Goal: Use online tool/utility: Utilize a website feature to perform a specific function

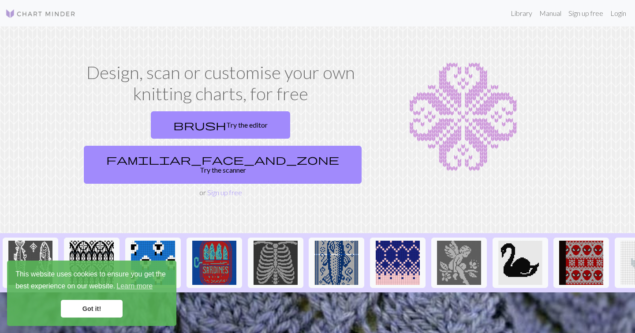
click at [170, 118] on link "brush Try the editor" at bounding box center [220, 124] width 139 height 27
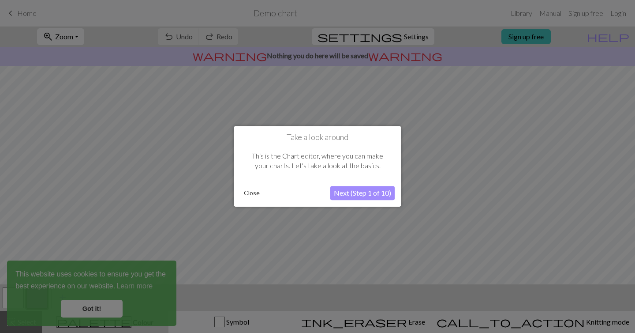
click at [349, 190] on button "Next (Step 1 of 10)" at bounding box center [362, 193] width 64 height 14
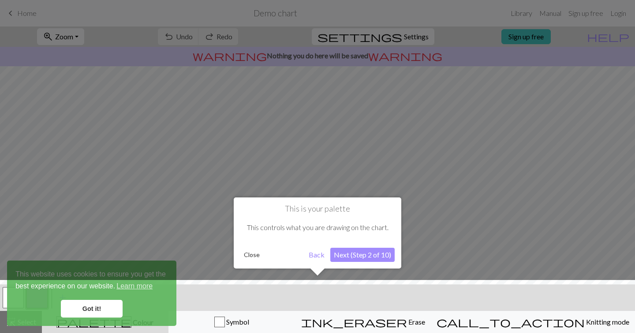
click at [341, 255] on button "Next (Step 2 of 10)" at bounding box center [362, 255] width 64 height 14
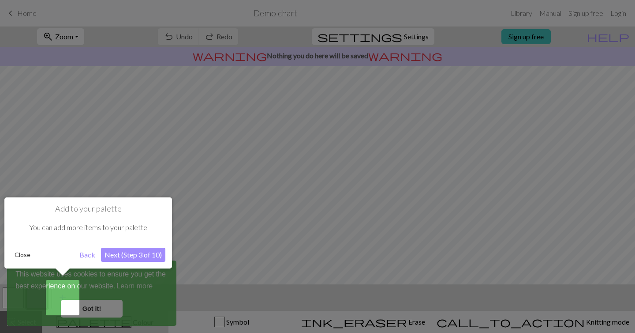
click at [147, 256] on button "Next (Step 3 of 10)" at bounding box center [133, 255] width 64 height 14
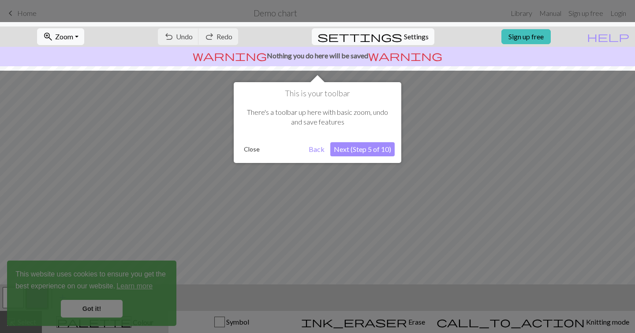
click at [354, 147] on button "Next (Step 5 of 10)" at bounding box center [362, 149] width 64 height 14
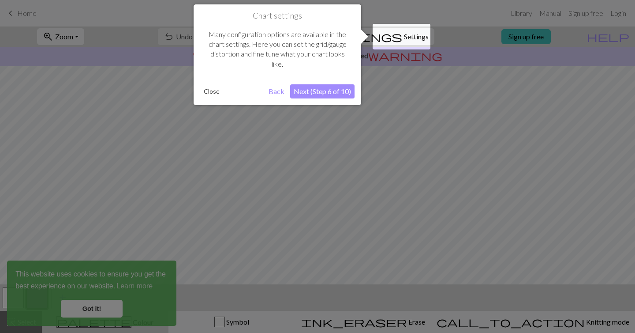
click at [336, 94] on button "Next (Step 6 of 10)" at bounding box center [322, 91] width 64 height 14
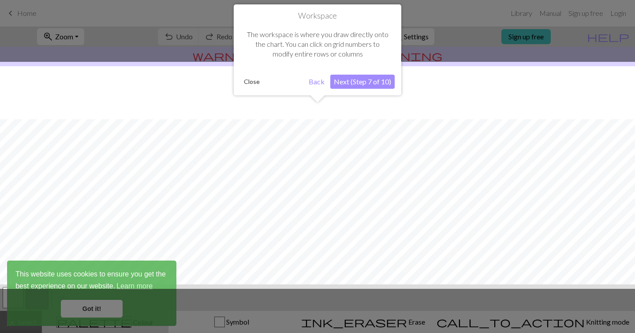
scroll to position [53, 0]
click at [346, 89] on div "Workspace The workspace is where you draw directly onto the chart. You can clic…" at bounding box center [318, 49] width 168 height 91
click at [346, 85] on button "Next (Step 7 of 10)" at bounding box center [362, 82] width 64 height 14
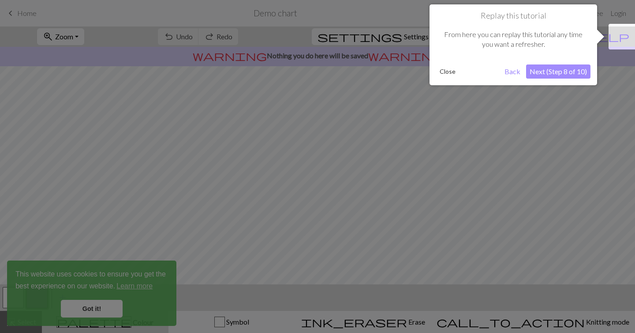
click at [528, 83] on div "Replay this tutorial From here you can replay this tutorial any time you want a…" at bounding box center [514, 44] width 168 height 81
click at [540, 71] on button "Next (Step 8 of 10)" at bounding box center [558, 71] width 64 height 14
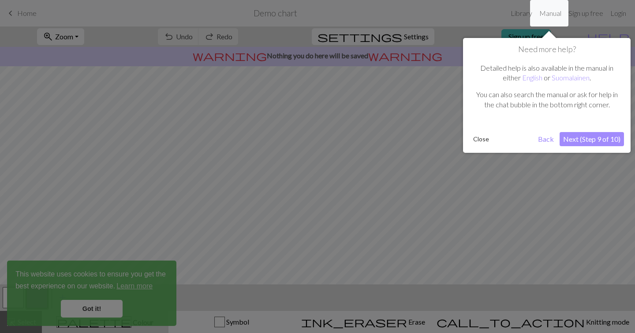
click at [582, 137] on button "Next (Step 9 of 10)" at bounding box center [592, 139] width 64 height 14
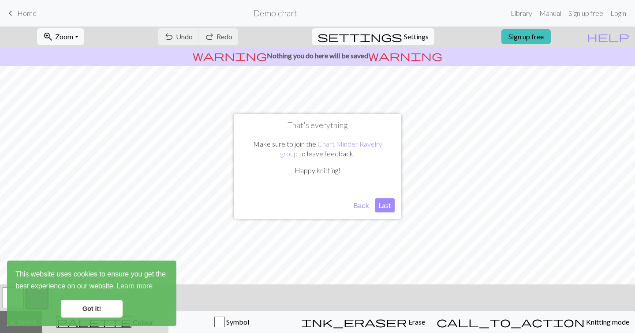
click at [381, 206] on button "Last" at bounding box center [385, 205] width 20 height 14
click at [116, 310] on link "Got it!" at bounding box center [92, 309] width 62 height 18
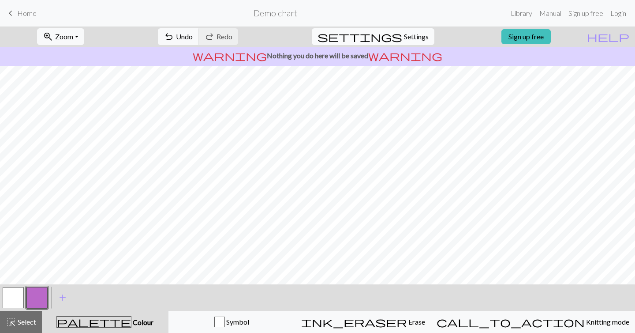
click at [407, 34] on span "Settings" at bounding box center [416, 36] width 25 height 11
select select "aran"
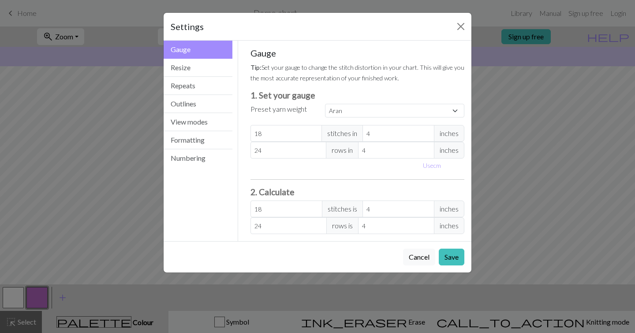
click at [200, 48] on button "Gauge" at bounding box center [198, 50] width 69 height 18
click at [458, 23] on button "Close" at bounding box center [461, 26] width 14 height 14
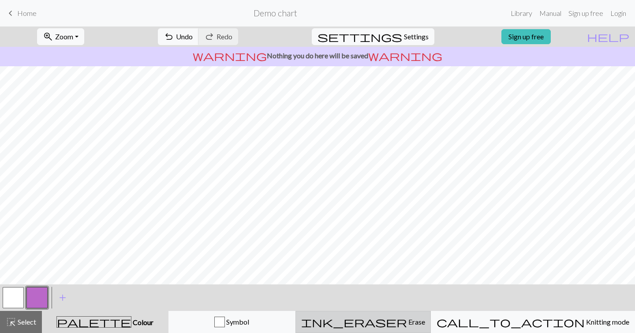
click at [423, 323] on span "Erase" at bounding box center [416, 321] width 18 height 8
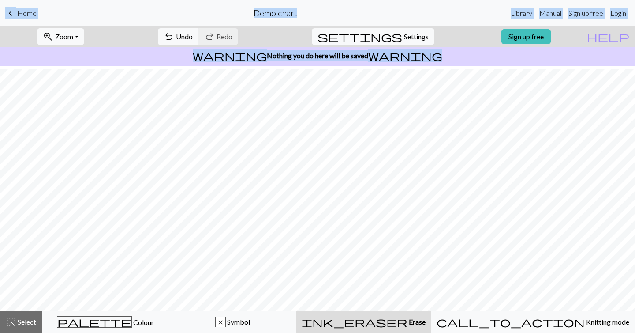
scroll to position [23, 0]
click at [403, 321] on span "ink_eraser" at bounding box center [355, 321] width 106 height 12
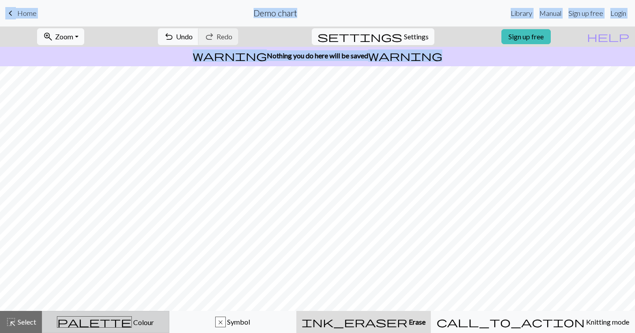
click at [154, 317] on div "palette Colour Colour" at bounding box center [106, 321] width 116 height 11
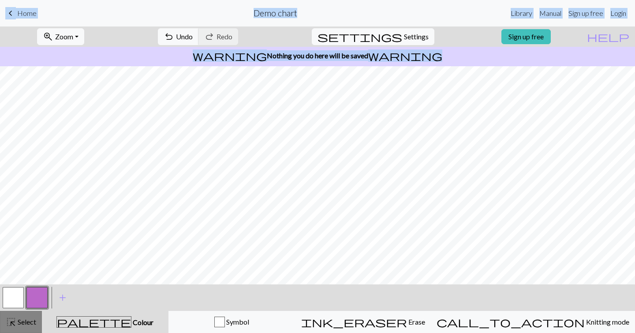
click at [20, 325] on span "Select" at bounding box center [26, 321] width 20 height 8
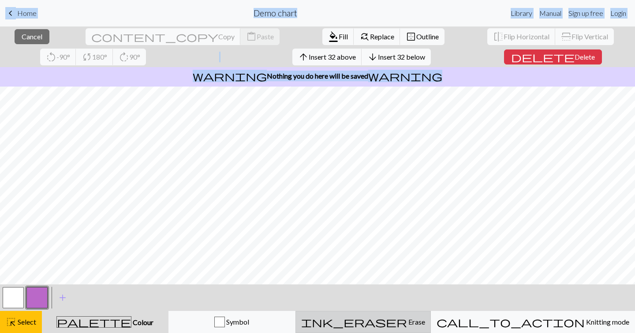
click at [425, 319] on div "ink_eraser Erase Erase" at bounding box center [363, 321] width 124 height 11
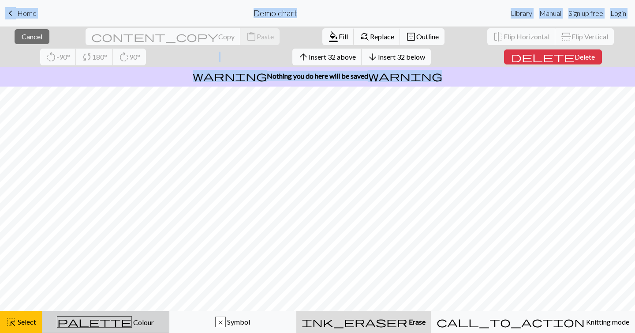
click at [42, 323] on button "palette Colour Colour" at bounding box center [106, 322] width 128 height 22
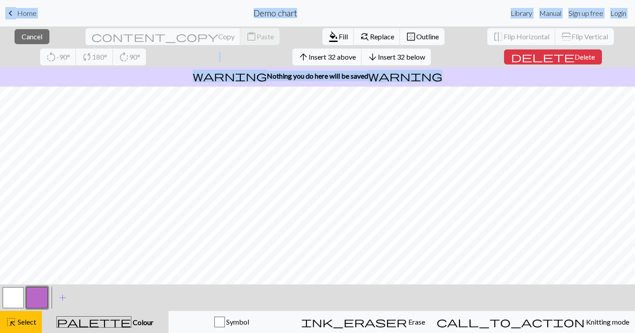
click at [14, 296] on button "button" at bounding box center [13, 297] width 21 height 21
click at [339, 34] on span "Fill" at bounding box center [343, 36] width 9 height 8
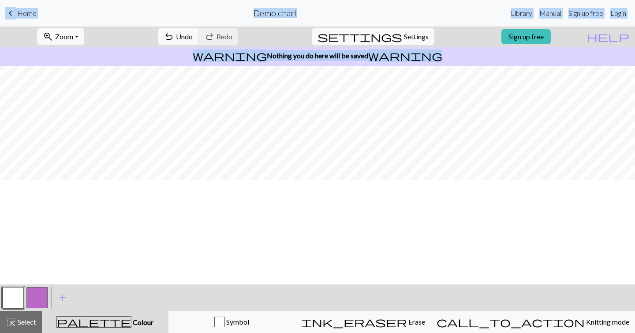
scroll to position [0, 0]
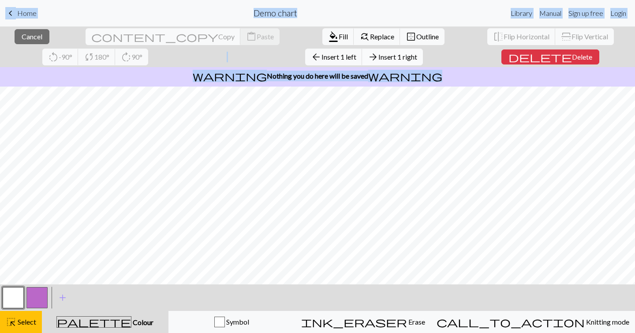
click at [379, 57] on span "Insert 1 right" at bounding box center [398, 57] width 39 height 8
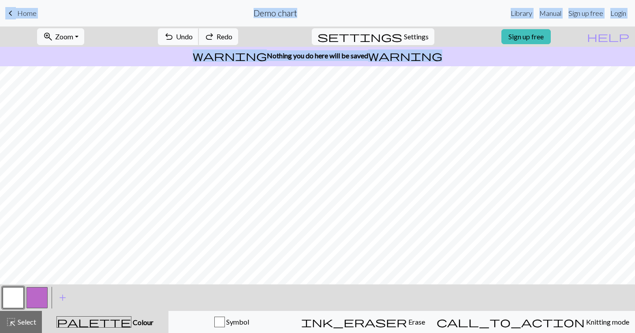
click at [174, 42] on span "undo" at bounding box center [169, 36] width 11 height 12
click at [238, 35] on button "redo Redo Redo" at bounding box center [219, 36] width 40 height 17
click at [193, 32] on span "Undo" at bounding box center [184, 36] width 17 height 8
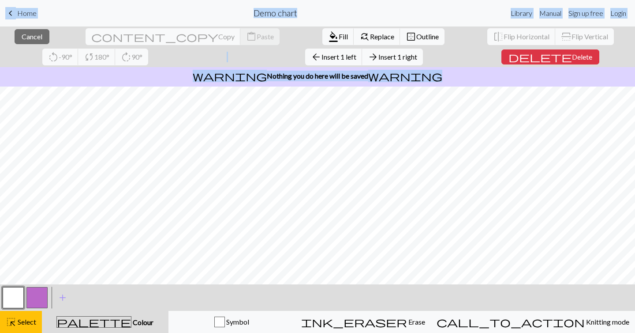
click at [147, 78] on p "warning Nothing you do here will be saved warning" at bounding box center [318, 76] width 628 height 11
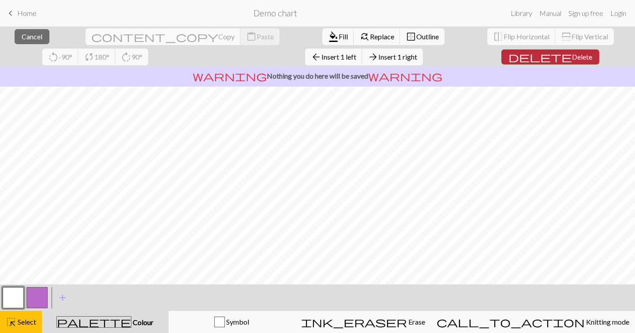
click at [509, 60] on span "delete" at bounding box center [541, 57] width 64 height 12
click at [509, 54] on span "delete" at bounding box center [541, 57] width 64 height 12
click at [572, 58] on span "Delete" at bounding box center [582, 57] width 20 height 8
click at [572, 53] on span "Delete" at bounding box center [582, 57] width 20 height 8
click at [509, 60] on span "delete" at bounding box center [541, 57] width 64 height 12
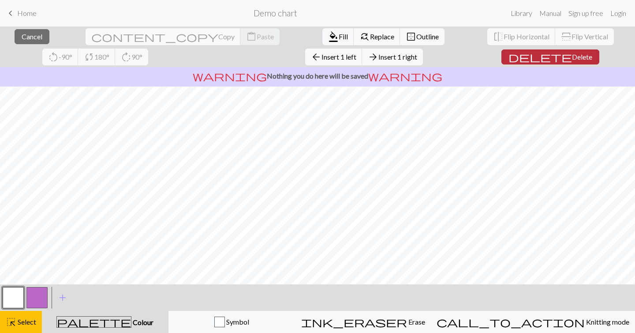
click at [572, 56] on span "Delete" at bounding box center [582, 57] width 20 height 8
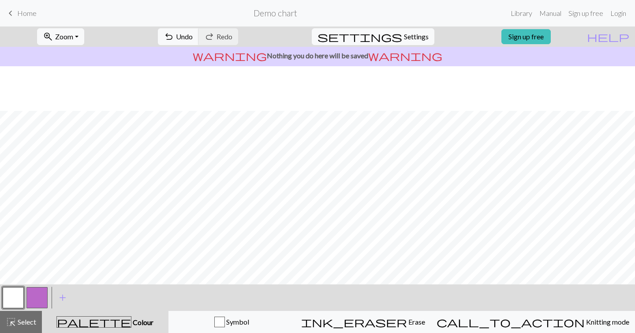
scroll to position [101, 0]
click at [42, 297] on button "button" at bounding box center [36, 297] width 21 height 21
click at [41, 294] on button "button" at bounding box center [36, 297] width 21 height 21
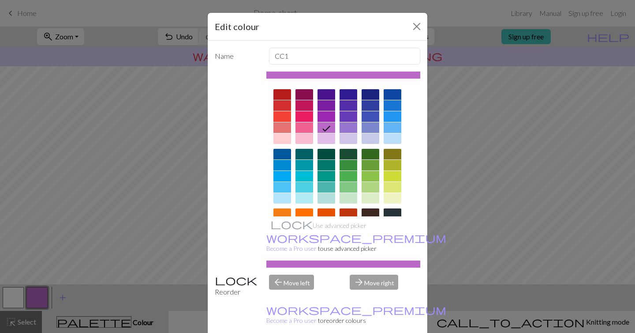
click at [282, 214] on div at bounding box center [283, 213] width 18 height 11
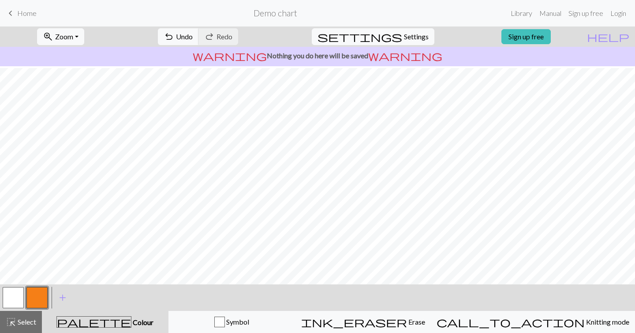
scroll to position [60, 0]
click at [199, 36] on button "undo Undo Undo" at bounding box center [178, 36] width 41 height 17
click at [193, 36] on span "Undo" at bounding box center [184, 36] width 17 height 8
click at [193, 38] on span "Undo" at bounding box center [184, 36] width 17 height 8
click at [199, 42] on button "undo Undo Undo" at bounding box center [178, 36] width 41 height 17
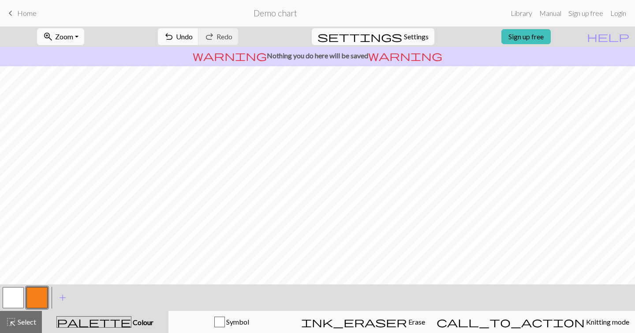
click at [9, 293] on button "button" at bounding box center [13, 297] width 21 height 21
click at [35, 297] on button "button" at bounding box center [36, 297] width 21 height 21
click at [0, 304] on div "< > add Add a colour" at bounding box center [317, 297] width 635 height 26
click at [11, 303] on button "button" at bounding box center [13, 297] width 21 height 21
click at [34, 297] on button "button" at bounding box center [36, 297] width 21 height 21
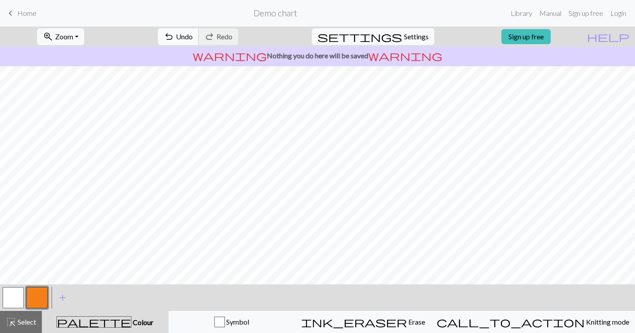
click at [199, 31] on button "undo Undo Undo" at bounding box center [178, 36] width 41 height 17
click at [30, 321] on span "Select" at bounding box center [26, 321] width 20 height 8
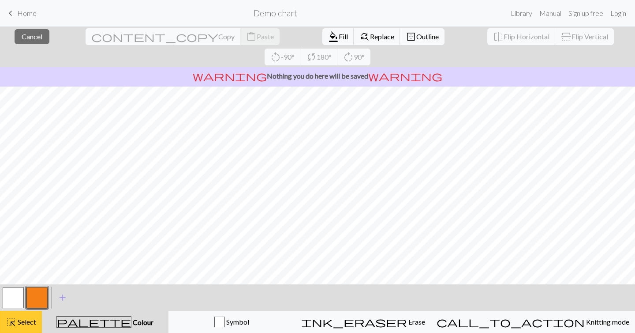
click at [8, 332] on button "highlight_alt Select Select" at bounding box center [21, 322] width 42 height 22
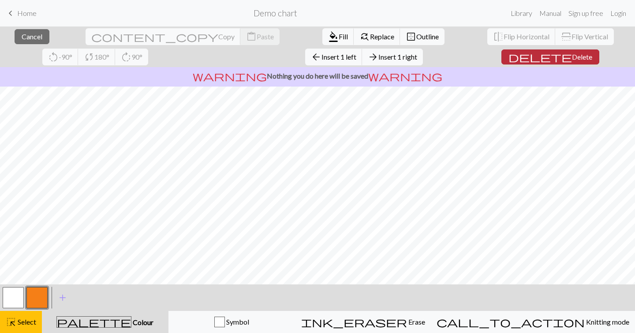
click at [572, 56] on span "Delete" at bounding box center [582, 57] width 20 height 8
click at [509, 56] on span "delete" at bounding box center [541, 57] width 64 height 12
click at [509, 57] on span "delete" at bounding box center [541, 57] width 64 height 12
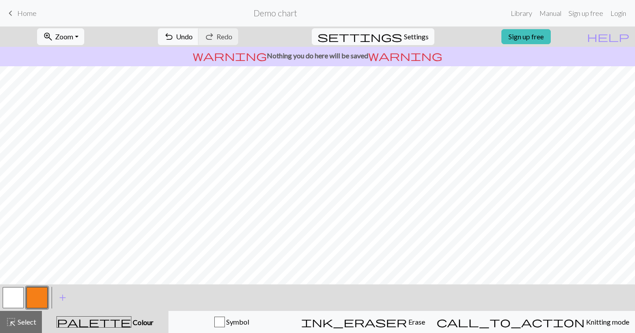
scroll to position [0, 0]
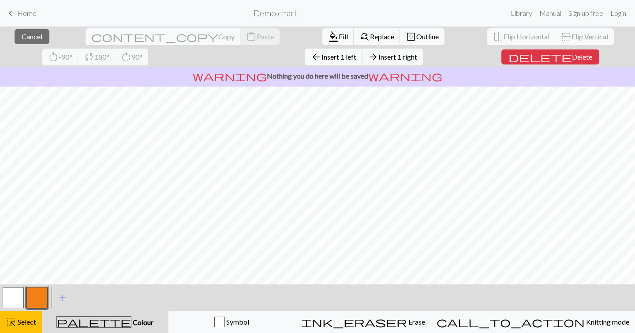
click at [322, 54] on span "Insert 1 left" at bounding box center [339, 57] width 35 height 8
click at [322, 59] on span "Insert 1 left" at bounding box center [339, 57] width 35 height 8
click at [379, 57] on span "Insert 1 right" at bounding box center [398, 57] width 39 height 8
click at [379, 56] on span "Insert 1 below" at bounding box center [400, 57] width 43 height 8
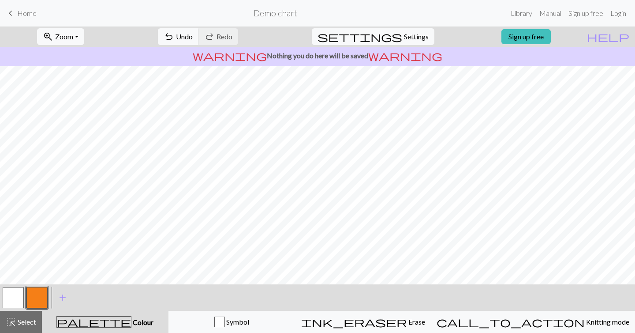
scroll to position [0, 0]
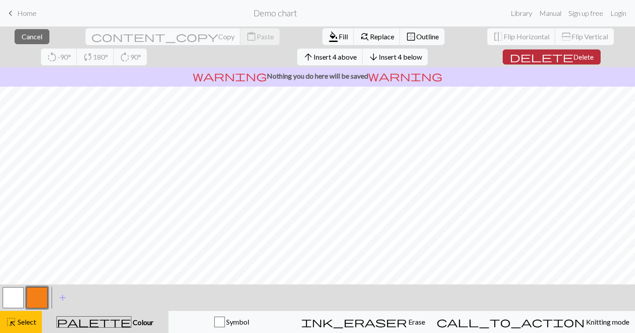
click at [503, 64] on button "delete Delete" at bounding box center [552, 56] width 98 height 15
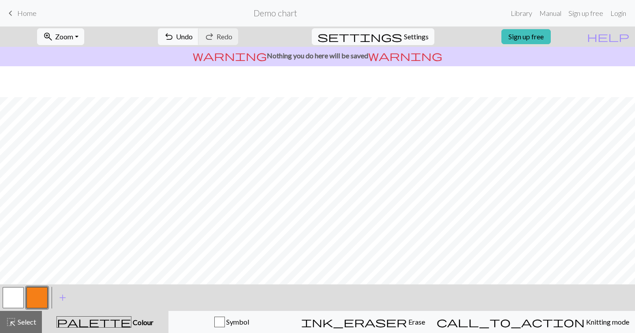
scroll to position [78, 0]
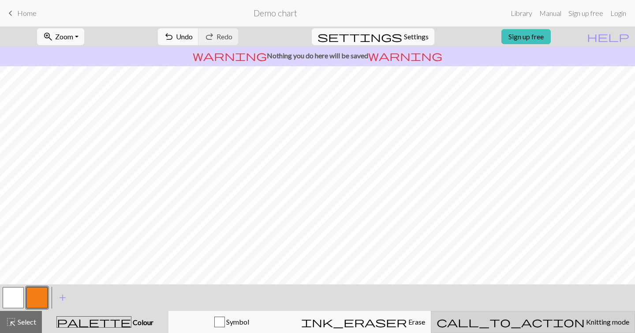
click at [585, 321] on span "Knitting mode" at bounding box center [607, 321] width 45 height 8
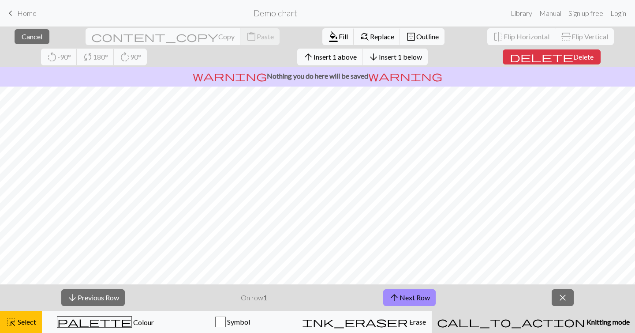
scroll to position [98, 0]
click at [503, 63] on button "delete Delete" at bounding box center [552, 56] width 98 height 15
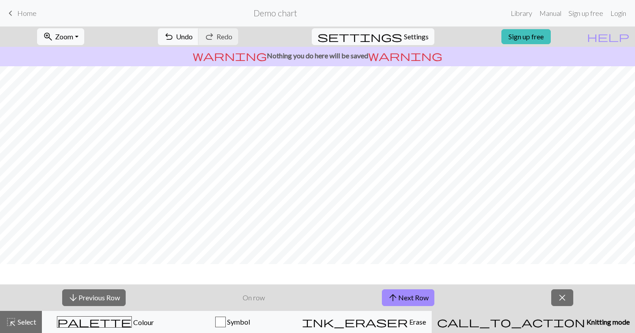
scroll to position [69, 0]
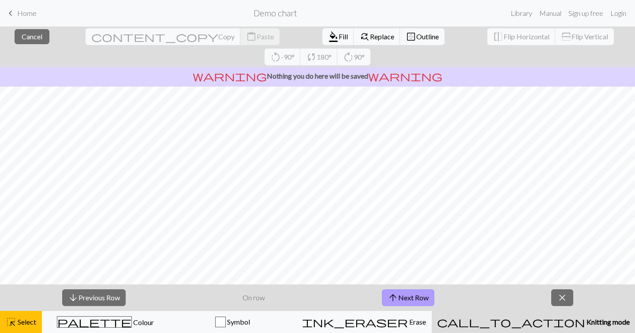
click at [397, 300] on span "arrow_upward" at bounding box center [393, 297] width 11 height 12
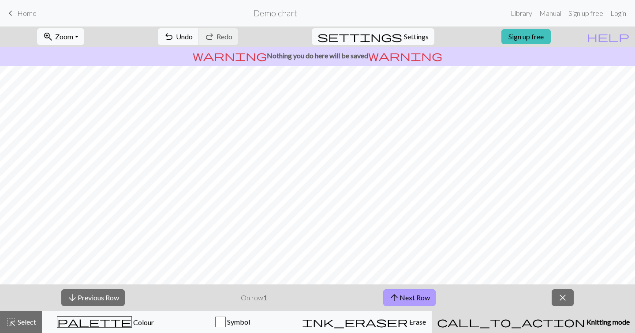
click at [397, 300] on span "arrow_upward" at bounding box center [394, 297] width 11 height 12
click at [416, 300] on button "arrow_upward Next Row" at bounding box center [409, 297] width 53 height 17
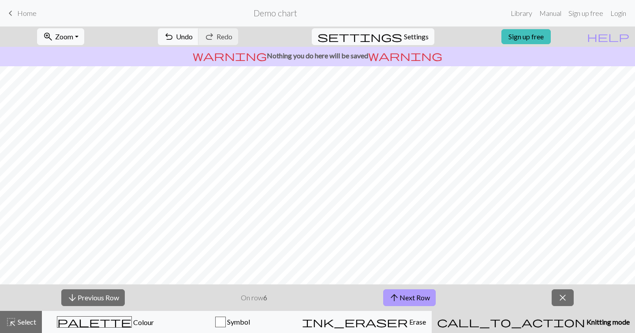
click at [415, 297] on button "arrow_upward Next Row" at bounding box center [409, 297] width 53 height 17
click at [404, 293] on button "arrow_upward Next Row" at bounding box center [409, 297] width 53 height 17
click at [428, 304] on button "arrow_upward Next Row" at bounding box center [409, 297] width 53 height 17
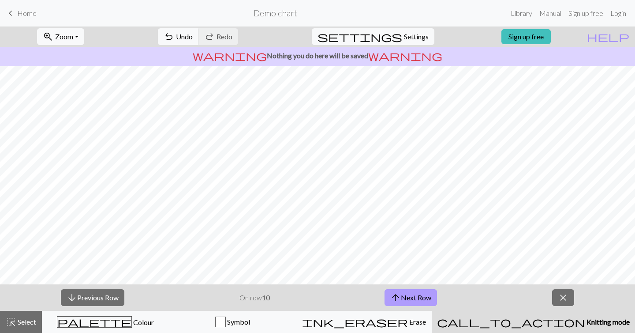
click at [428, 304] on button "arrow_upward Next Row" at bounding box center [411, 297] width 53 height 17
click at [426, 303] on button "arrow_upward Next Row" at bounding box center [411, 297] width 53 height 17
click at [411, 296] on button "arrow_upward Next Row" at bounding box center [411, 297] width 53 height 17
click at [407, 285] on div "arrow_downward Previous Row On row 14 arrow_upward Next Row close" at bounding box center [317, 297] width 635 height 26
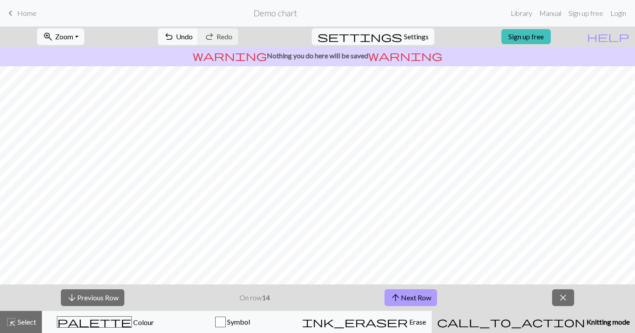
click at [409, 297] on button "arrow_upward Next Row" at bounding box center [411, 297] width 53 height 17
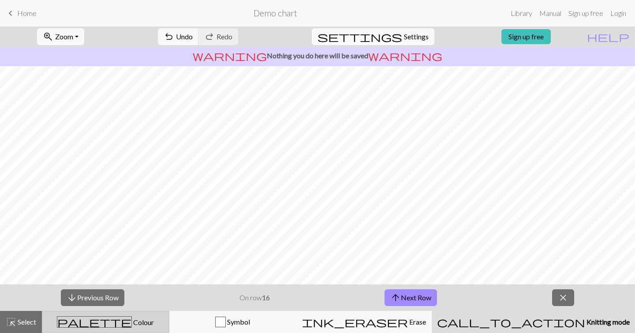
click at [164, 323] on div "palette Colour Colour" at bounding box center [106, 321] width 116 height 11
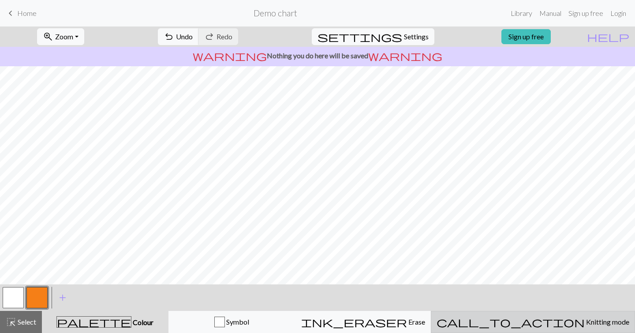
click at [553, 328] on button "call_to_action Knitting mode Knitting mode" at bounding box center [533, 322] width 204 height 22
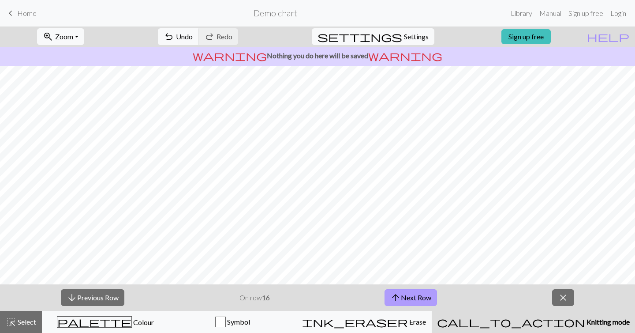
click at [414, 293] on button "arrow_upward Next Row" at bounding box center [411, 297] width 53 height 17
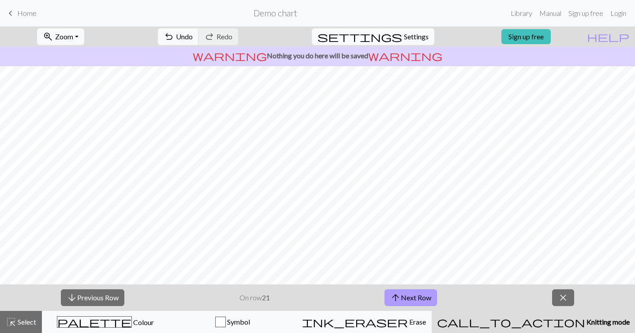
click at [414, 293] on button "arrow_upward Next Row" at bounding box center [411, 297] width 53 height 17
drag, startPoint x: 414, startPoint y: 293, endPoint x: 409, endPoint y: 293, distance: 5.3
click at [410, 293] on button "arrow_upward Next Row" at bounding box center [411, 297] width 53 height 17
